Goal: Task Accomplishment & Management: Manage account settings

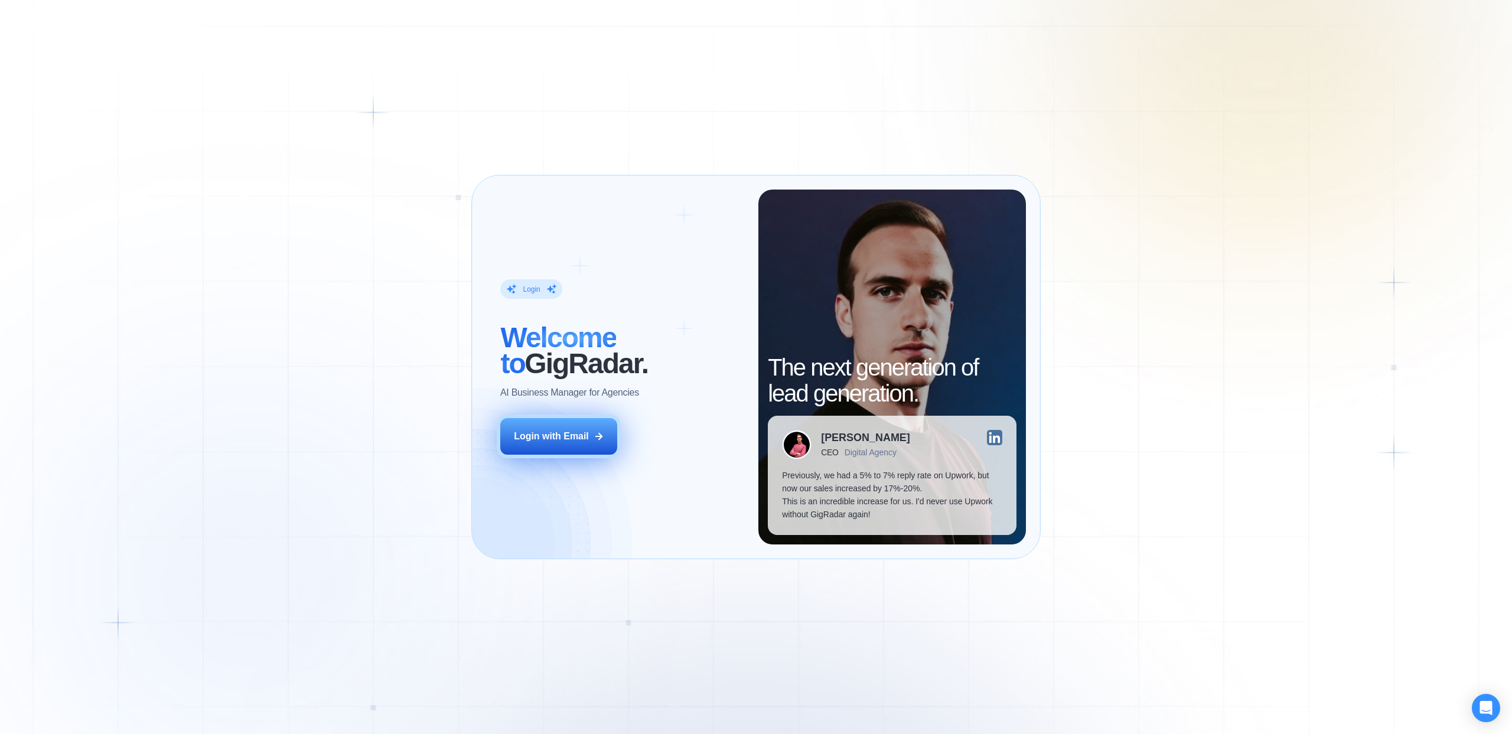
click at [576, 441] on div "Login with Email" at bounding box center [551, 436] width 75 height 13
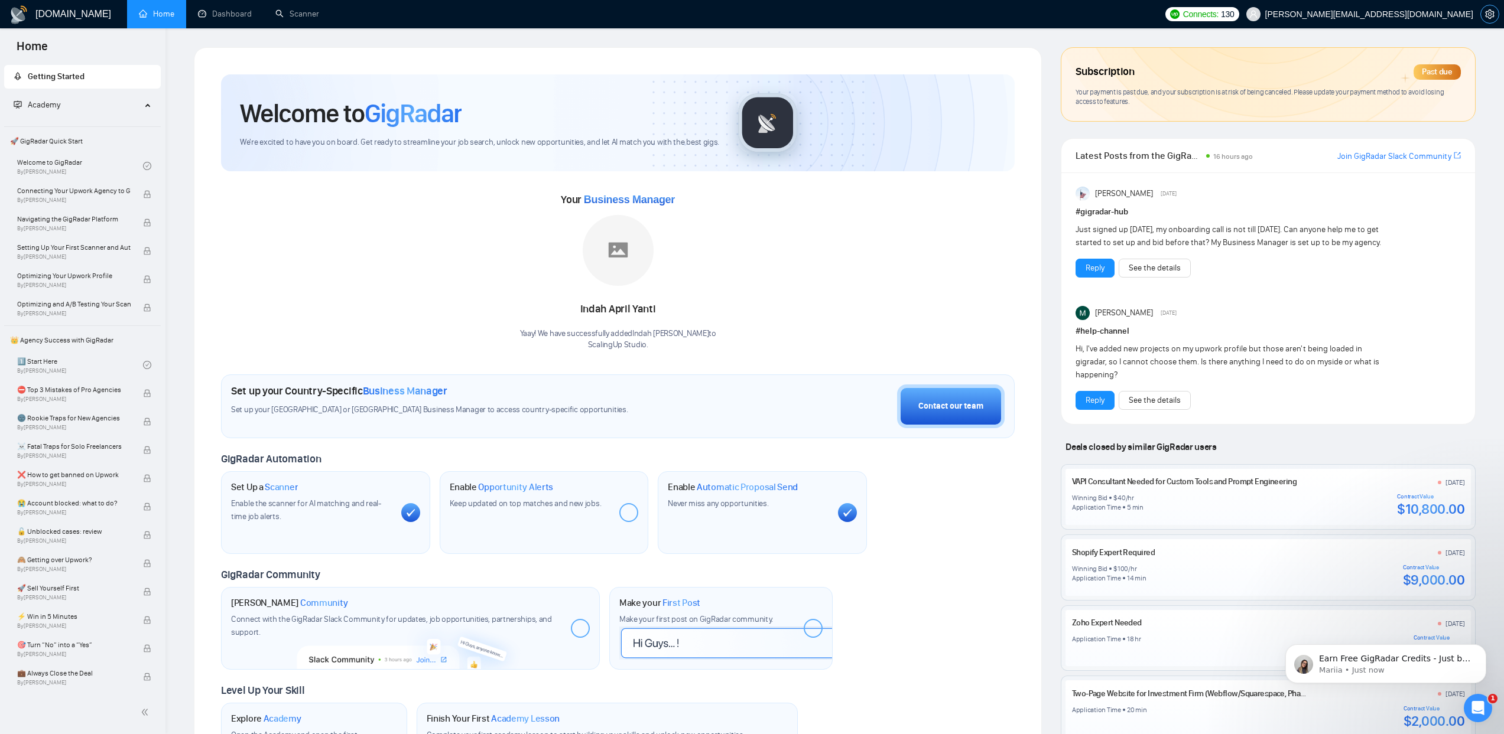
click at [1492, 11] on icon "setting" at bounding box center [1489, 13] width 9 height 9
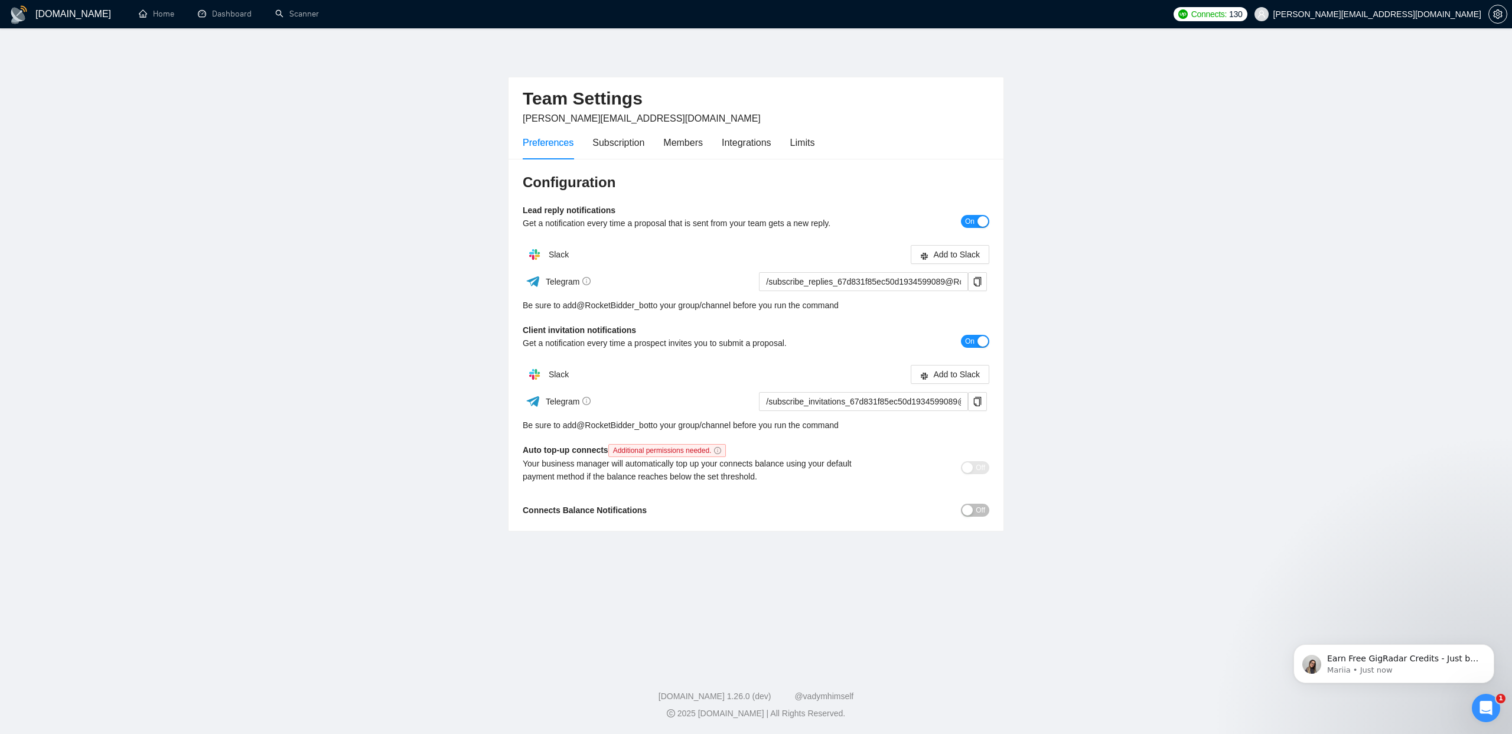
click at [652, 149] on div "Preferences Subscription Members Integrations Limits" at bounding box center [669, 143] width 292 height 34
click at [625, 141] on div "Subscription" at bounding box center [619, 142] width 52 height 15
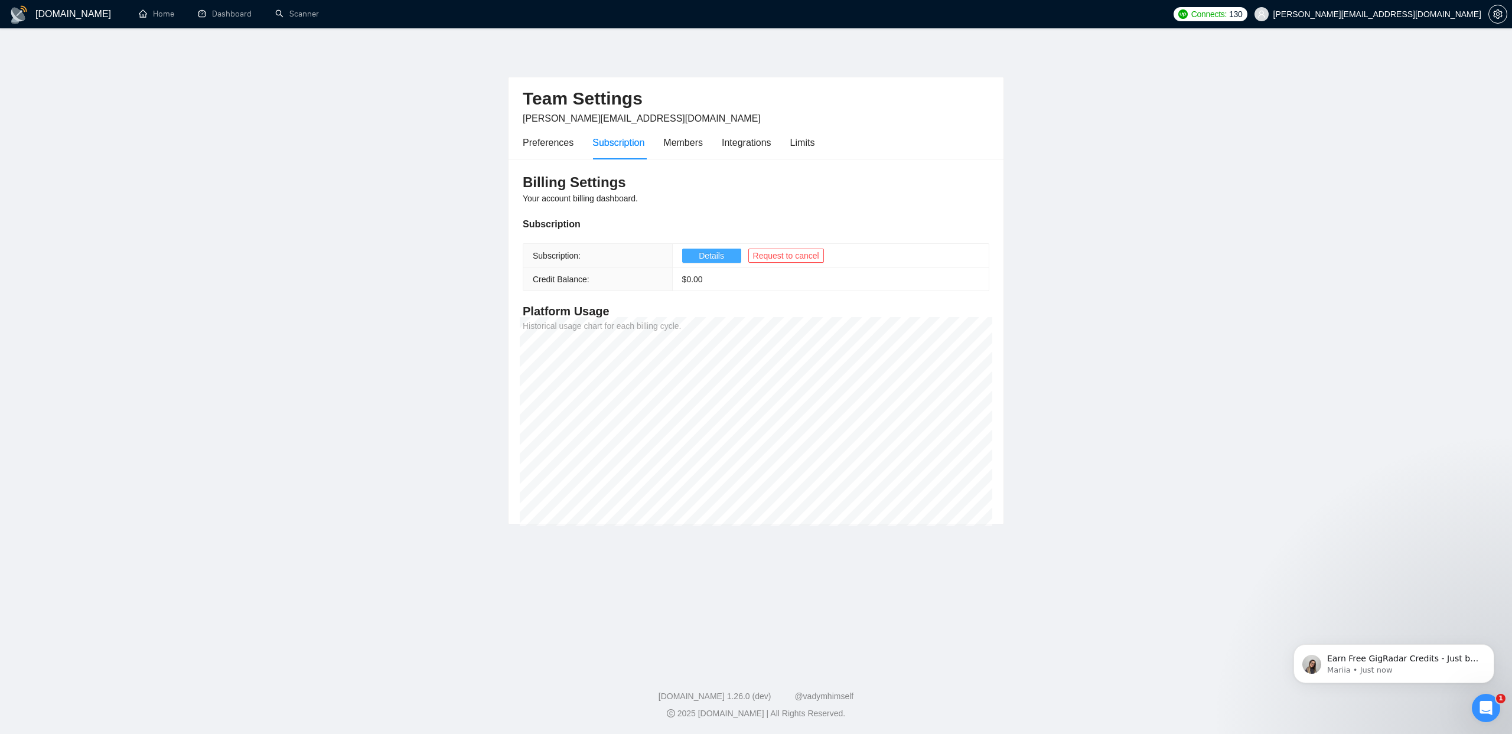
click at [710, 253] on span "Details" at bounding box center [711, 255] width 25 height 13
